Goal: Transaction & Acquisition: Subscribe to service/newsletter

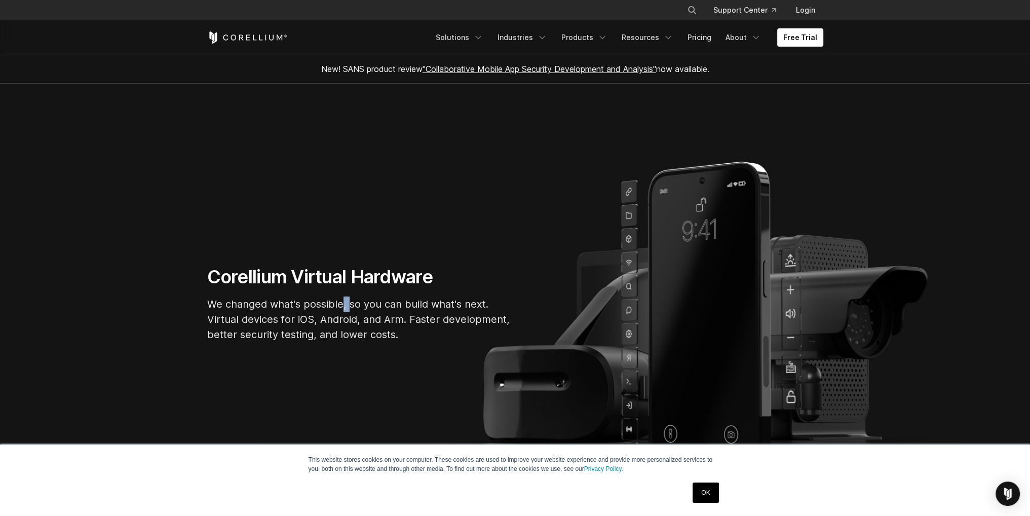
click at [343, 299] on p "We changed what's possible, so you can build what's next. Virtual devices for i…" at bounding box center [359, 319] width 304 height 46
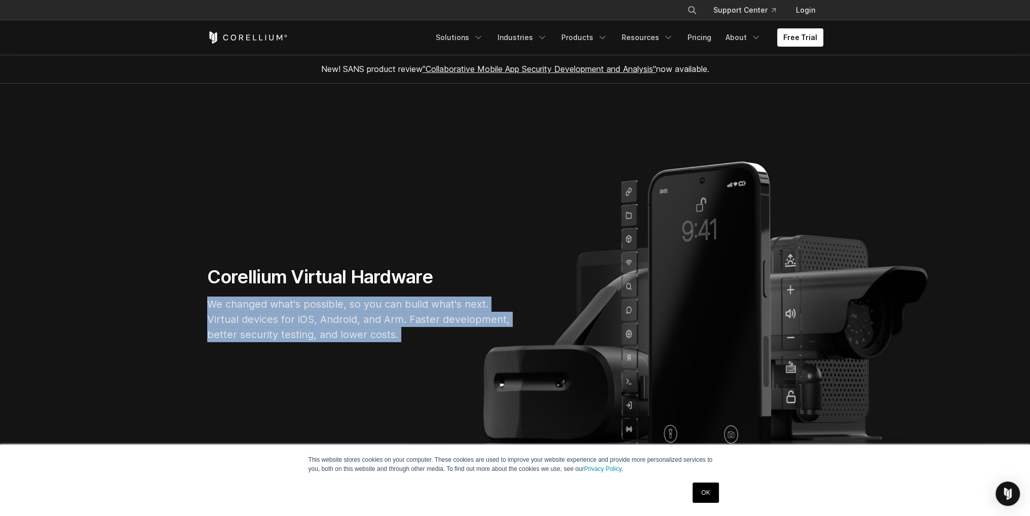
click at [343, 299] on p "We changed what's possible, so you can build what's next. Virtual devices for i…" at bounding box center [359, 319] width 304 height 46
click at [345, 310] on p "We changed what's possible, so you can build what's next. Virtual devices for i…" at bounding box center [359, 319] width 304 height 46
click at [795, 39] on link "Free Trial" at bounding box center [800, 37] width 46 height 18
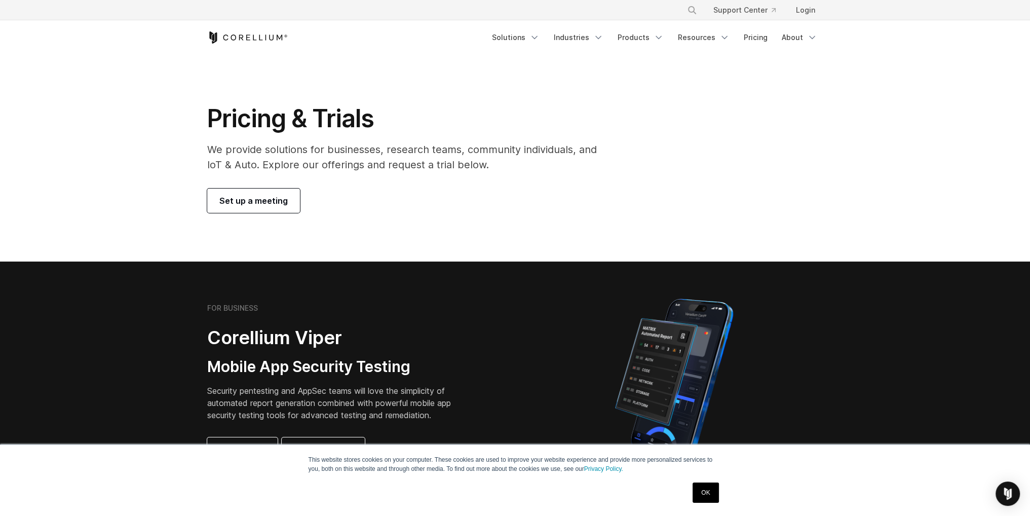
drag, startPoint x: 428, startPoint y: 169, endPoint x: 528, endPoint y: 58, distance: 148.5
click at [667, 34] on link "Products" at bounding box center [640, 37] width 58 height 18
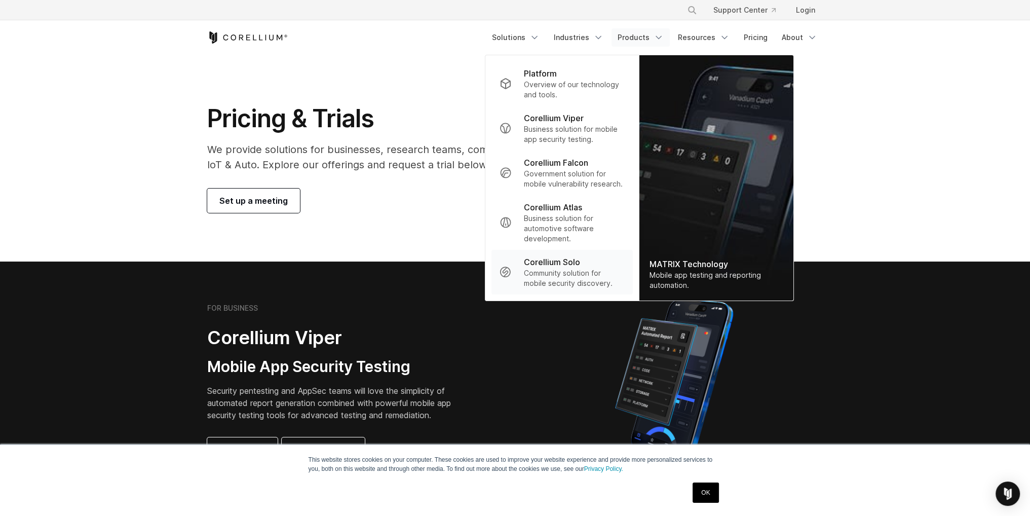
click at [562, 266] on p "Corellium Solo" at bounding box center [551, 262] width 56 height 12
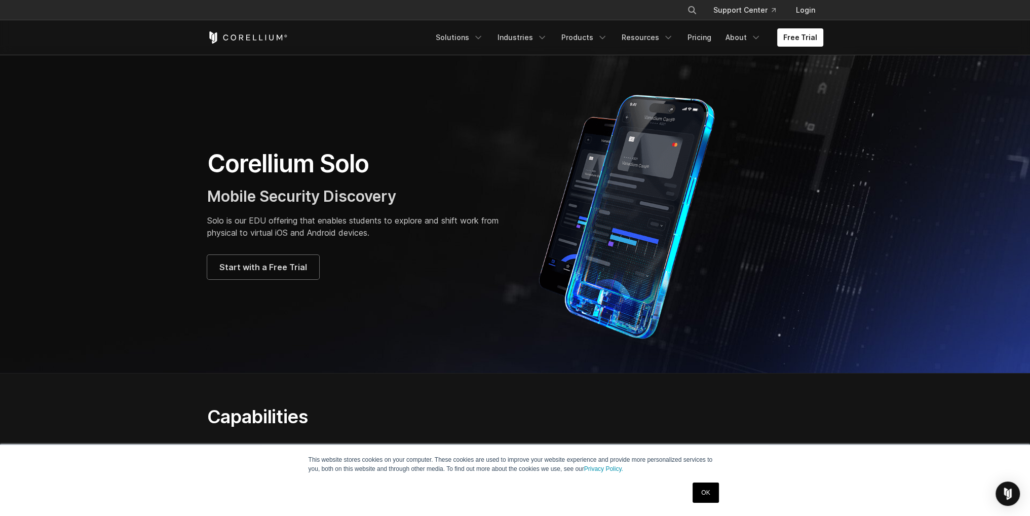
click at [299, 179] on div "Corellium Solo Mobile Security Discovery Solo is our EDU offering that enables …" at bounding box center [356, 213] width 298 height 131
click at [300, 179] on div "Corellium Solo Mobile Security Discovery Solo is our EDU offering that enables …" at bounding box center [356, 213] width 298 height 131
click at [306, 201] on span "Mobile Security Discovery" at bounding box center [301, 196] width 189 height 18
click at [304, 216] on p "Solo is our EDU offering that enables students to explore and shift work from p…" at bounding box center [356, 226] width 298 height 24
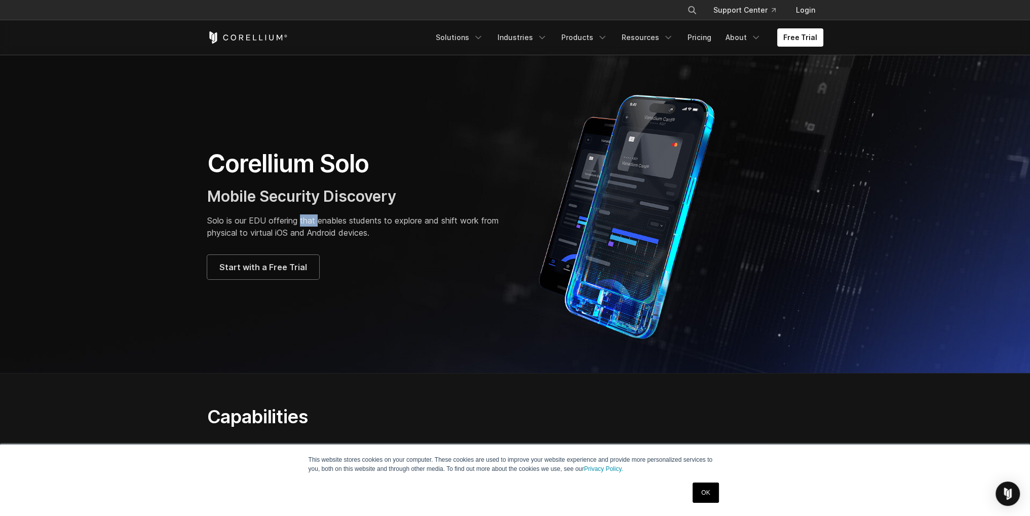
click at [304, 216] on p "Solo is our EDU offering that enables students to explore and shift work from p…" at bounding box center [356, 226] width 298 height 24
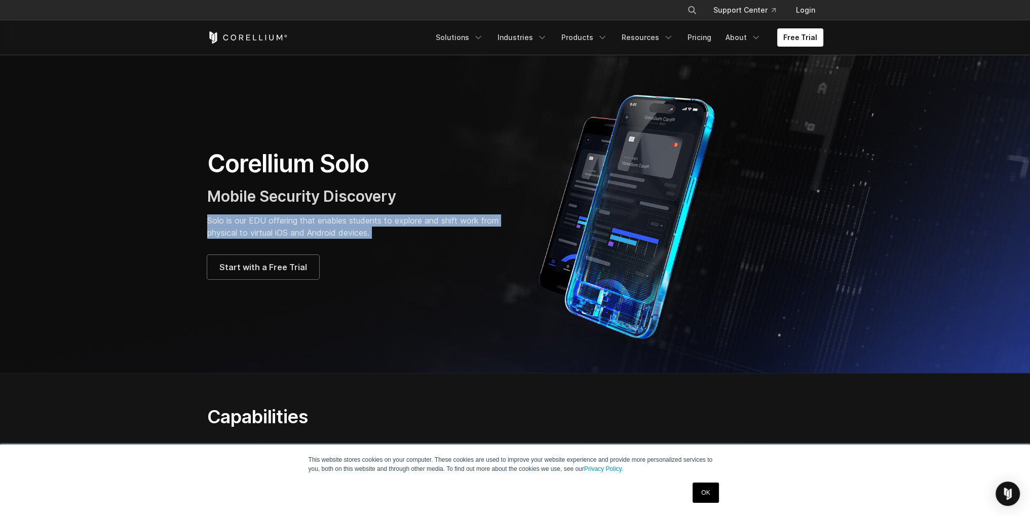
click at [304, 216] on p "Solo is our EDU offering that enables students to explore and shift work from p…" at bounding box center [356, 226] width 298 height 24
click at [261, 221] on p "Solo is our EDU offering that enables students to explore and shift work from p…" at bounding box center [356, 226] width 298 height 24
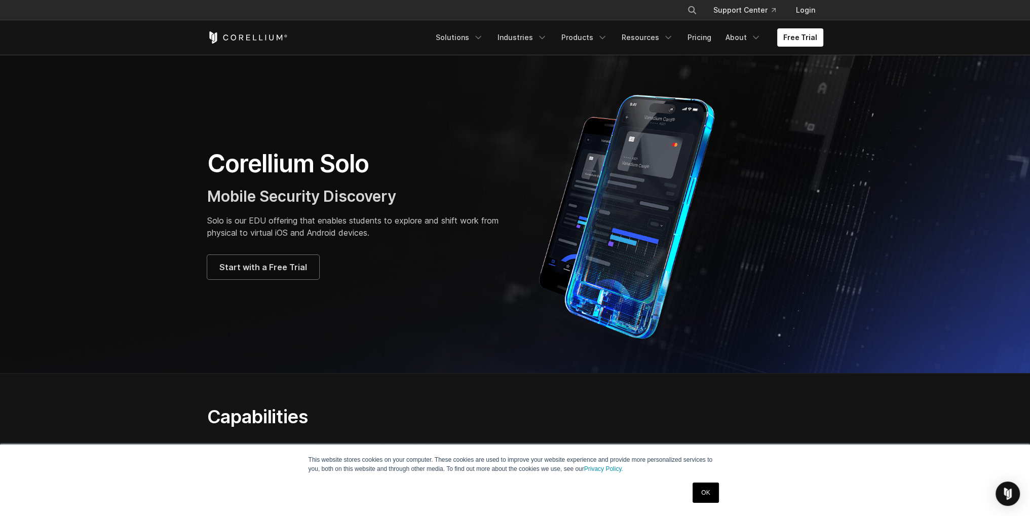
click at [256, 219] on p "Solo is our EDU offering that enables students to explore and shift work from p…" at bounding box center [356, 226] width 298 height 24
drag, startPoint x: 256, startPoint y: 219, endPoint x: 295, endPoint y: 220, distance: 38.5
click at [295, 220] on p "Solo is our EDU offering that enables students to explore and shift work from p…" at bounding box center [356, 226] width 298 height 24
click at [324, 221] on p "Solo is our EDU offering that enables students to explore and shift work from p…" at bounding box center [356, 226] width 298 height 24
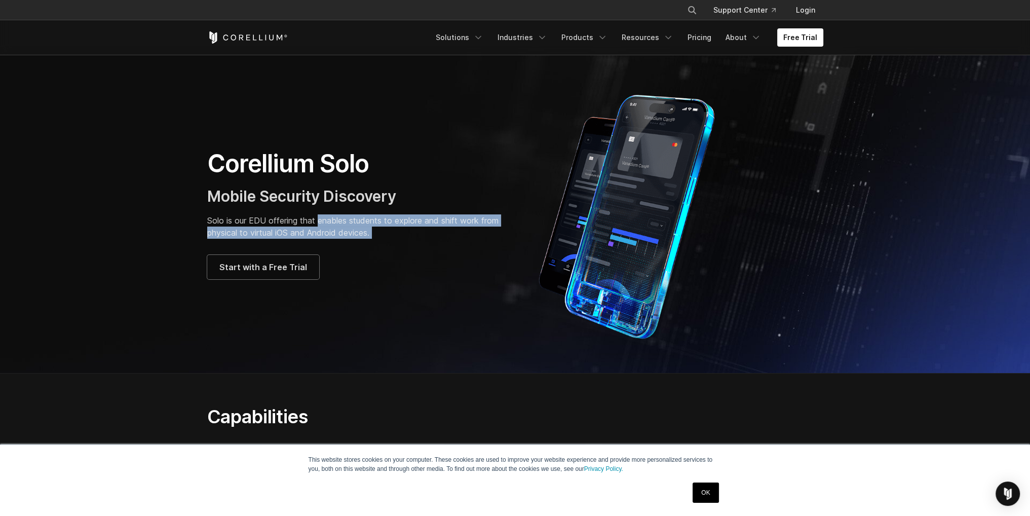
drag, startPoint x: 324, startPoint y: 221, endPoint x: 493, endPoint y: 230, distance: 168.9
click at [493, 230] on p "Solo is our EDU offering that enables students to explore and shift work from p…" at bounding box center [356, 226] width 298 height 24
drag, startPoint x: 492, startPoint y: 230, endPoint x: 316, endPoint y: 220, distance: 177.0
click at [325, 224] on p "Solo is our EDU offering that enables students to explore and shift work from p…" at bounding box center [356, 226] width 298 height 24
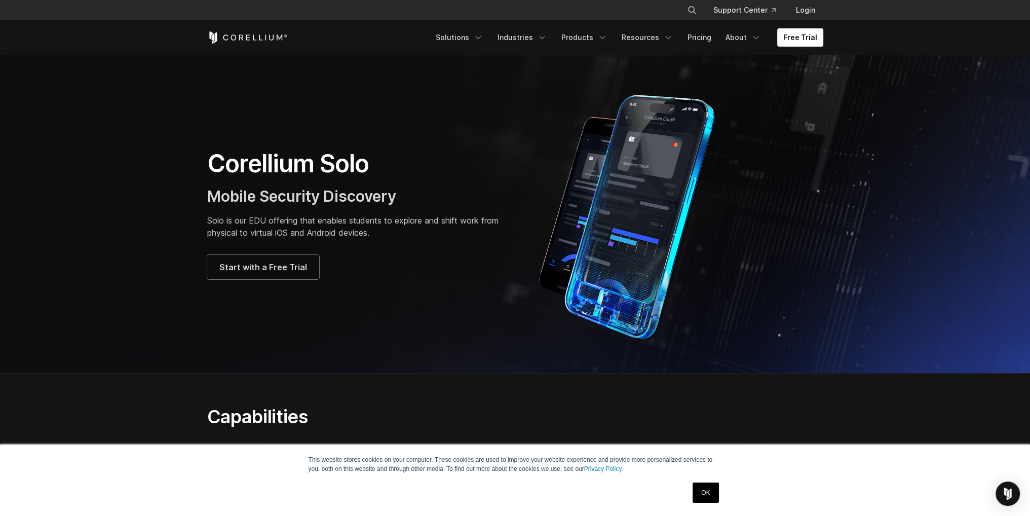
click at [316, 220] on p "Solo is our EDU offering that enables students to explore and shift work from p…" at bounding box center [356, 226] width 298 height 24
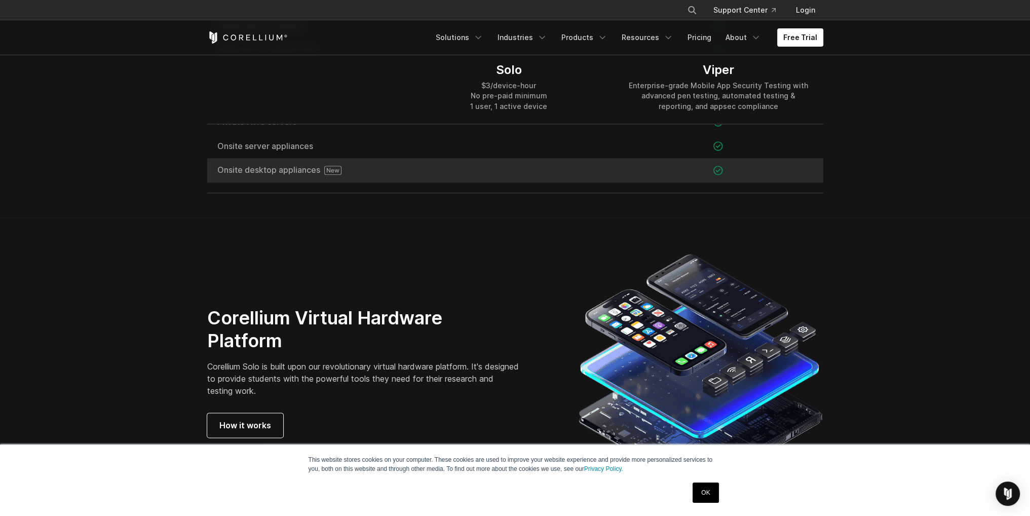
scroll to position [1579, 0]
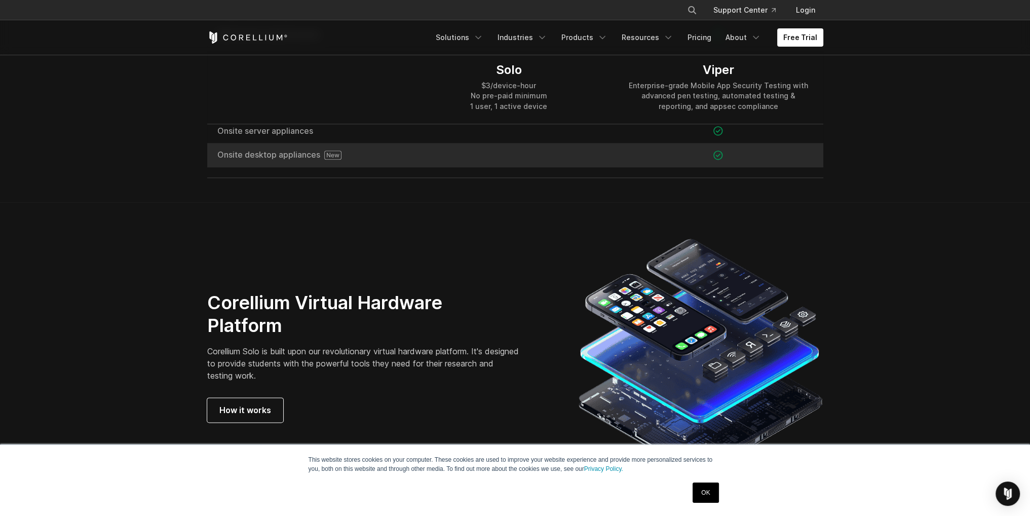
drag, startPoint x: 431, startPoint y: 175, endPoint x: 507, endPoint y: 205, distance: 81.8
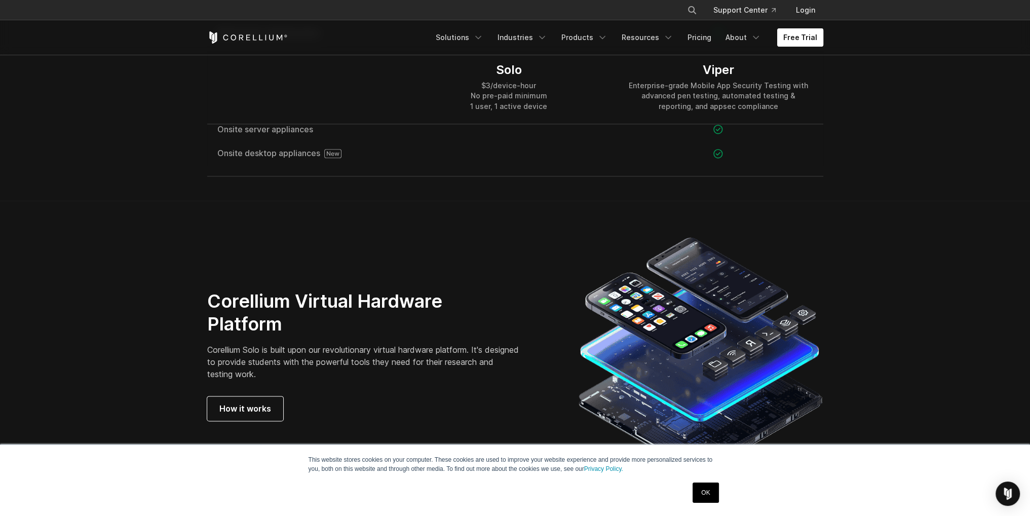
click at [798, 37] on link "Free Trial" at bounding box center [800, 37] width 46 height 18
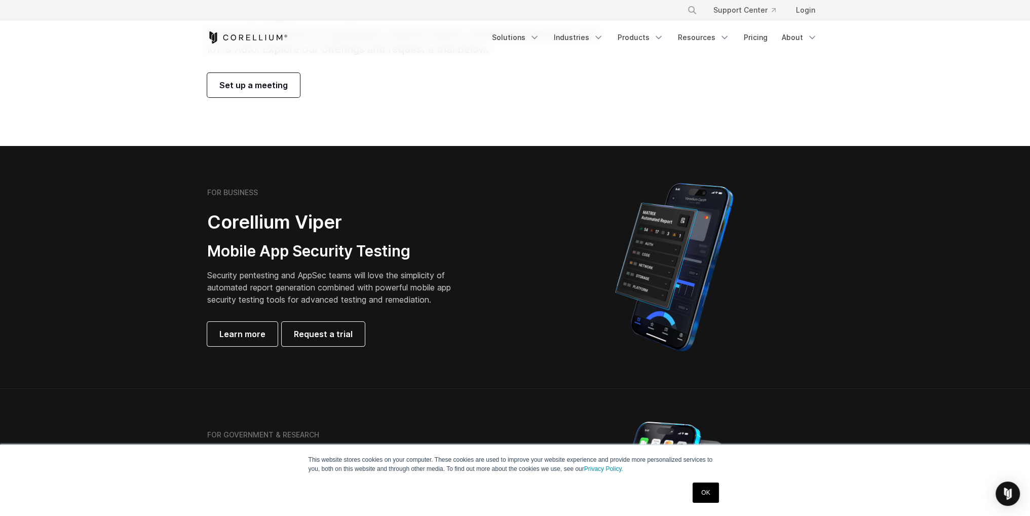
drag, startPoint x: 734, startPoint y: 255, endPoint x: 730, endPoint y: 247, distance: 8.8
